Goal: Information Seeking & Learning: Learn about a topic

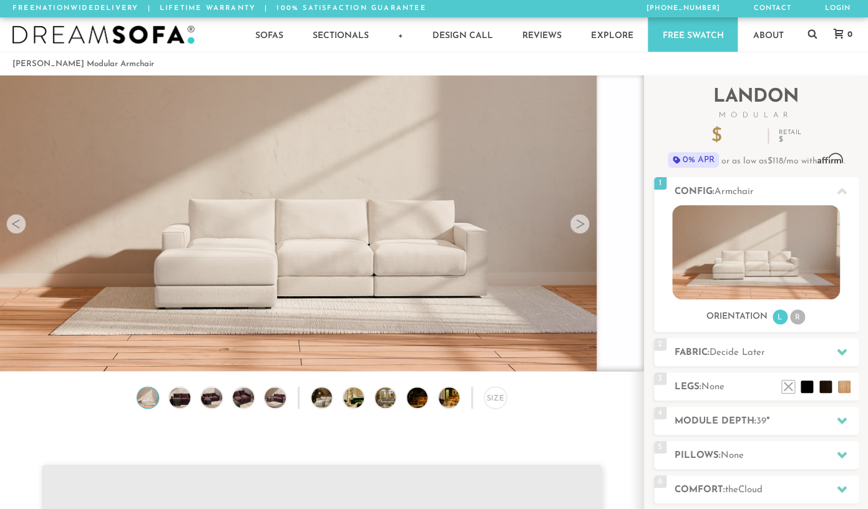
scroll to position [16335, 867]
click at [845, 424] on icon at bounding box center [842, 421] width 10 height 10
click at [773, 420] on h2 "Module Depth: 39 "" at bounding box center [767, 421] width 184 height 14
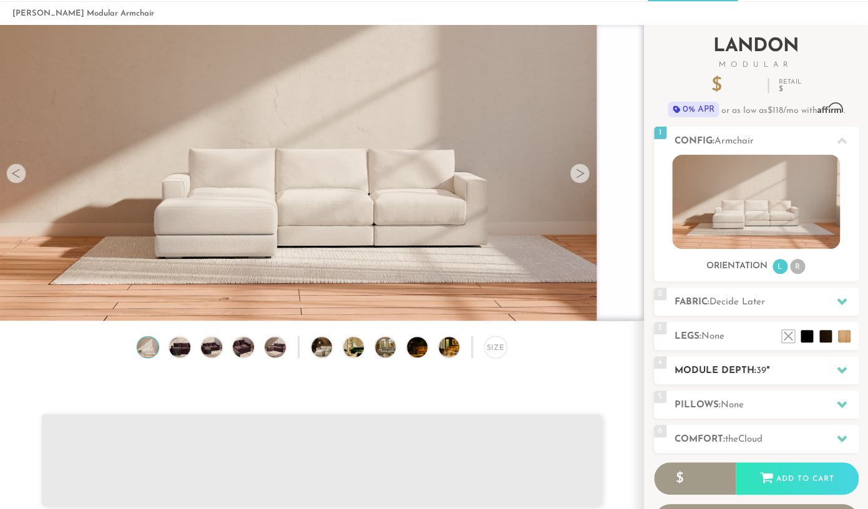
scroll to position [128, 0]
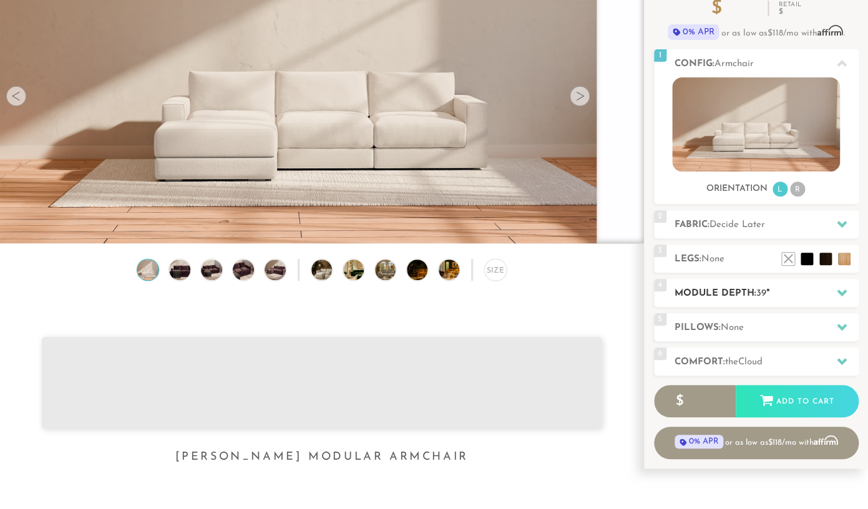
click at [710, 292] on h2 "Module Depth: 39 "" at bounding box center [767, 293] width 184 height 14
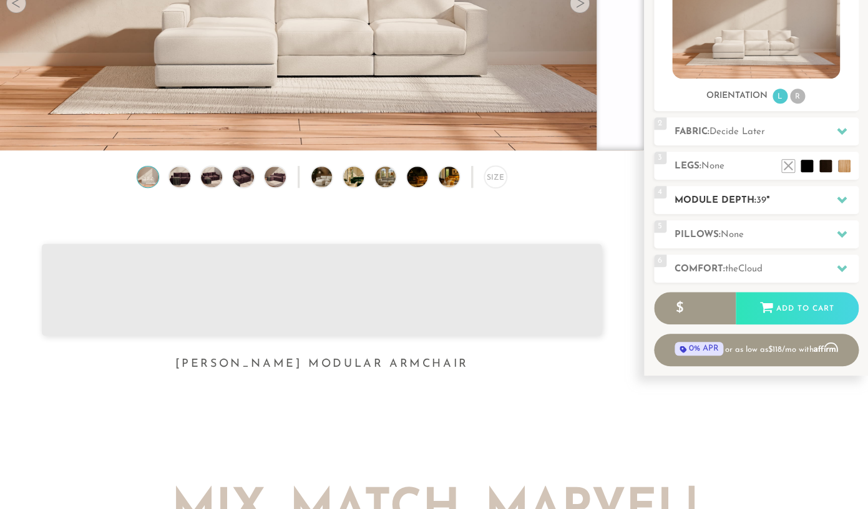
scroll to position [227, 0]
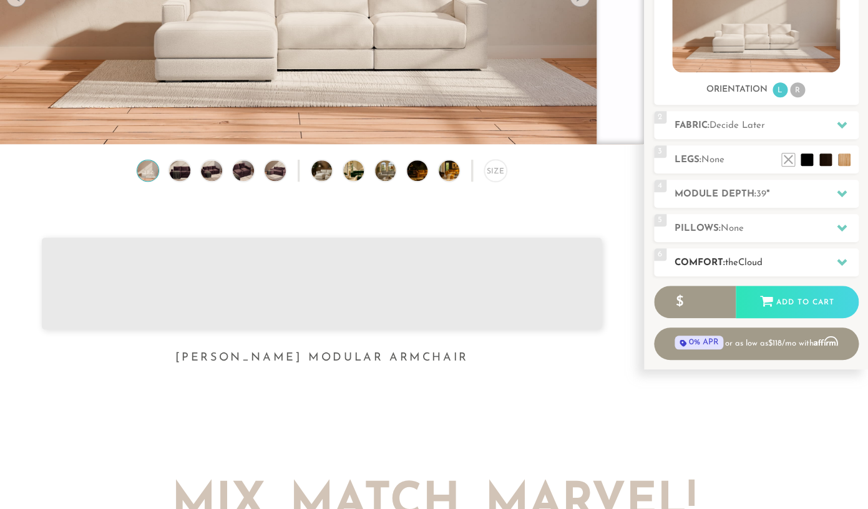
click at [714, 271] on div "6 Comfort: the Cloud soft" at bounding box center [756, 262] width 205 height 28
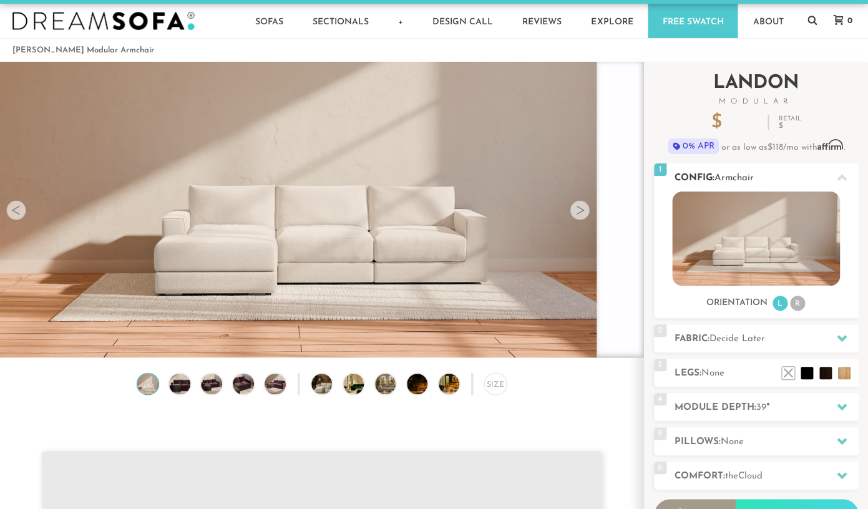
scroll to position [0, 0]
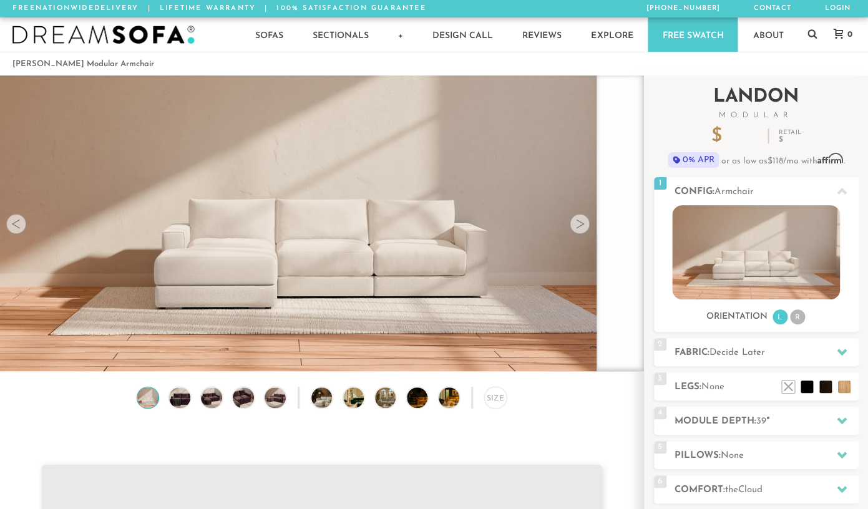
click at [734, 125] on div "Introducing [PERSON_NAME] Modular $ 1299 Retail $ 1948 $ 1299 Retail $ 1948 0% …" at bounding box center [756, 127] width 205 height 102
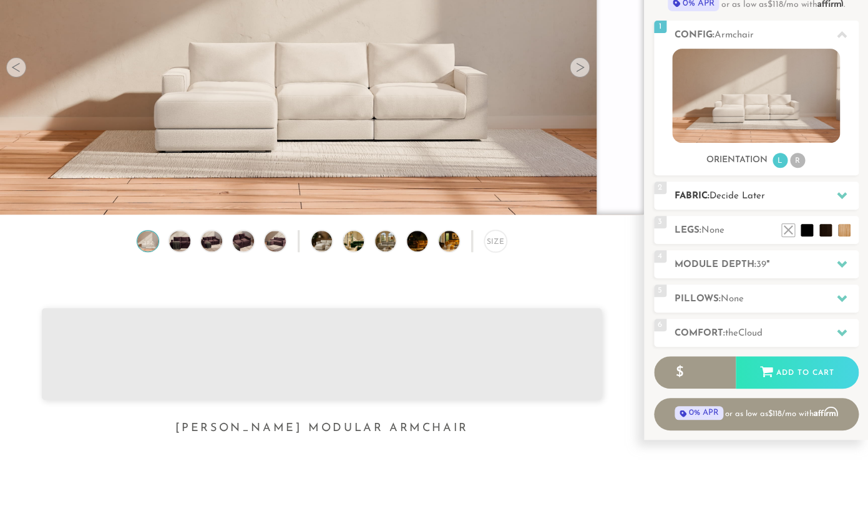
scroll to position [167, 0]
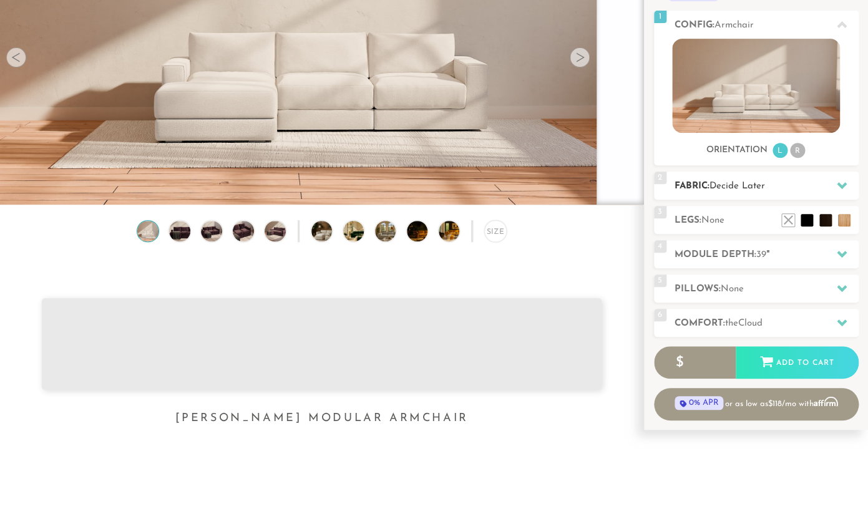
click at [759, 186] on span "Decide Later" at bounding box center [738, 186] width 56 height 9
click at [841, 182] on icon at bounding box center [842, 185] width 10 height 10
click at [759, 251] on span "39" at bounding box center [761, 254] width 10 height 9
click at [836, 257] on div at bounding box center [842, 255] width 26 height 26
click at [841, 289] on icon at bounding box center [842, 288] width 10 height 7
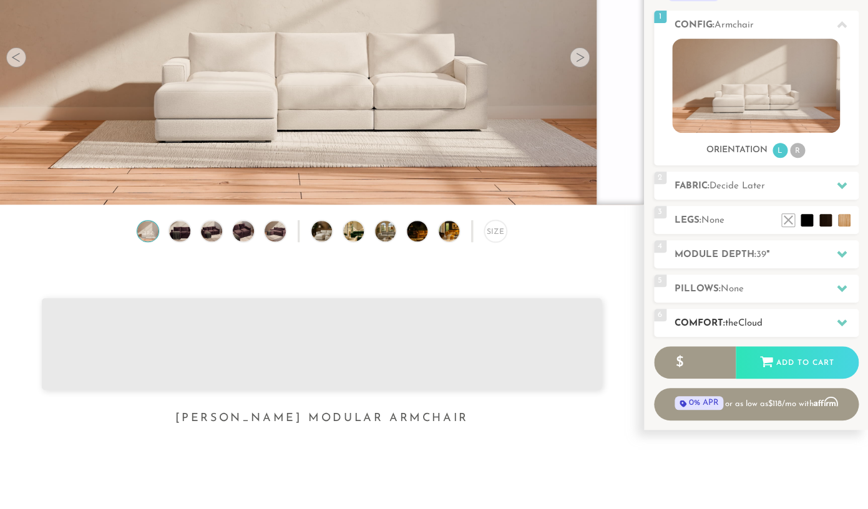
click at [841, 320] on icon at bounding box center [842, 323] width 10 height 10
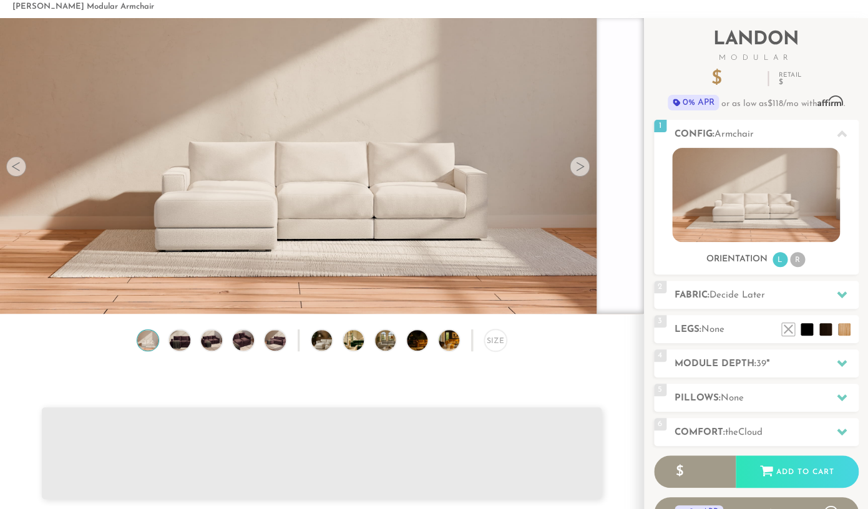
scroll to position [63, 0]
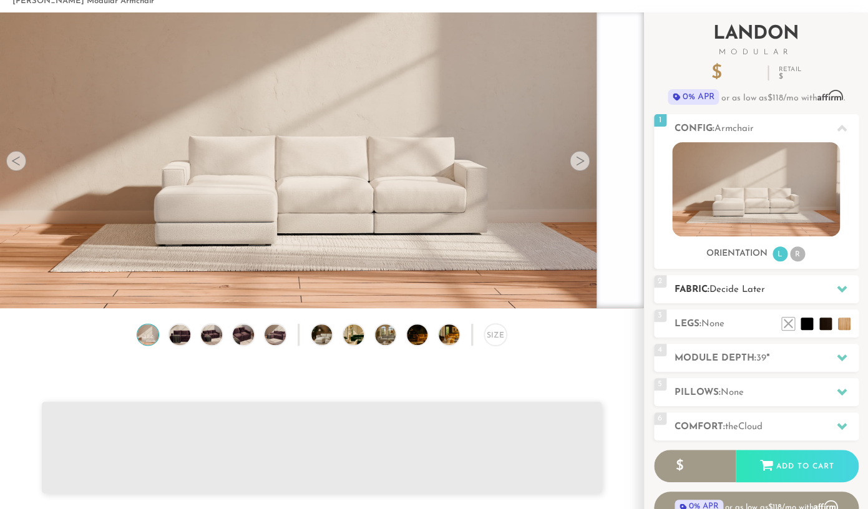
click at [726, 300] on div "2 Fabric: Decide Later" at bounding box center [756, 289] width 205 height 28
click at [733, 286] on span "Decide Later" at bounding box center [738, 289] width 56 height 9
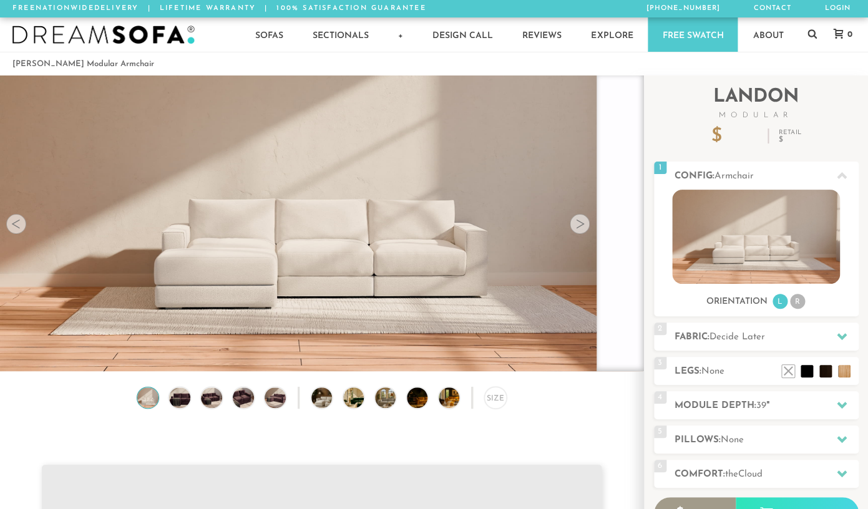
scroll to position [16335, 867]
click at [756, 410] on div "4 Module Depth: 39 "" at bounding box center [756, 405] width 205 height 28
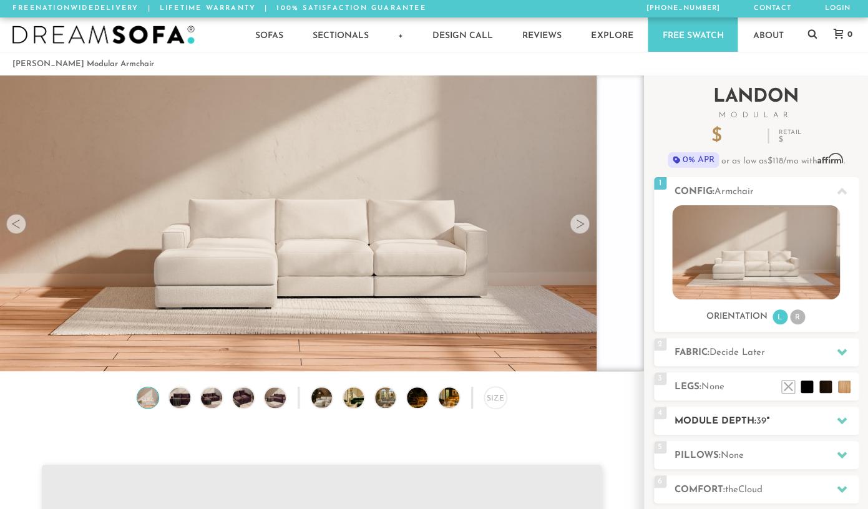
click at [758, 421] on h2 "Module Depth: 39 "" at bounding box center [767, 421] width 184 height 14
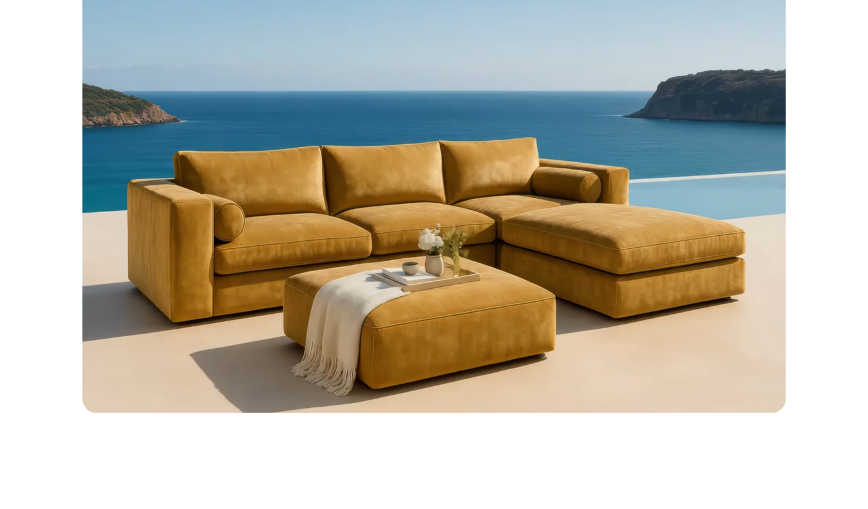
scroll to position [947, 0]
